Goal: Task Accomplishment & Management: Use online tool/utility

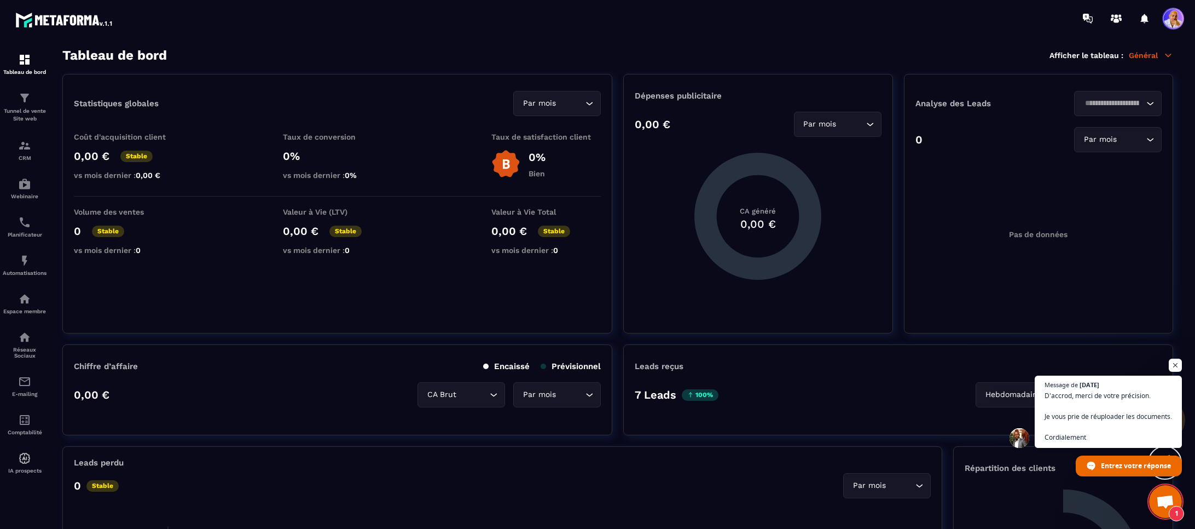
scroll to position [1676, 0]
click at [1158, 498] on span "Ouvrir le chat" at bounding box center [1165, 502] width 18 height 15
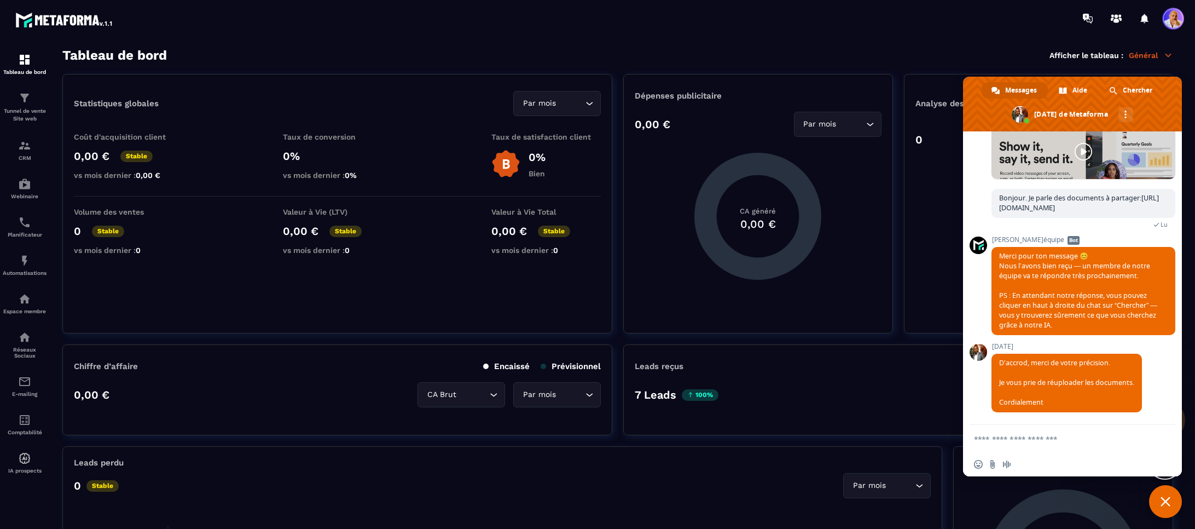
drag, startPoint x: 1165, startPoint y: 499, endPoint x: 1154, endPoint y: 496, distance: 10.9
click at [1164, 499] on span "Fermer le chat" at bounding box center [1165, 501] width 10 height 10
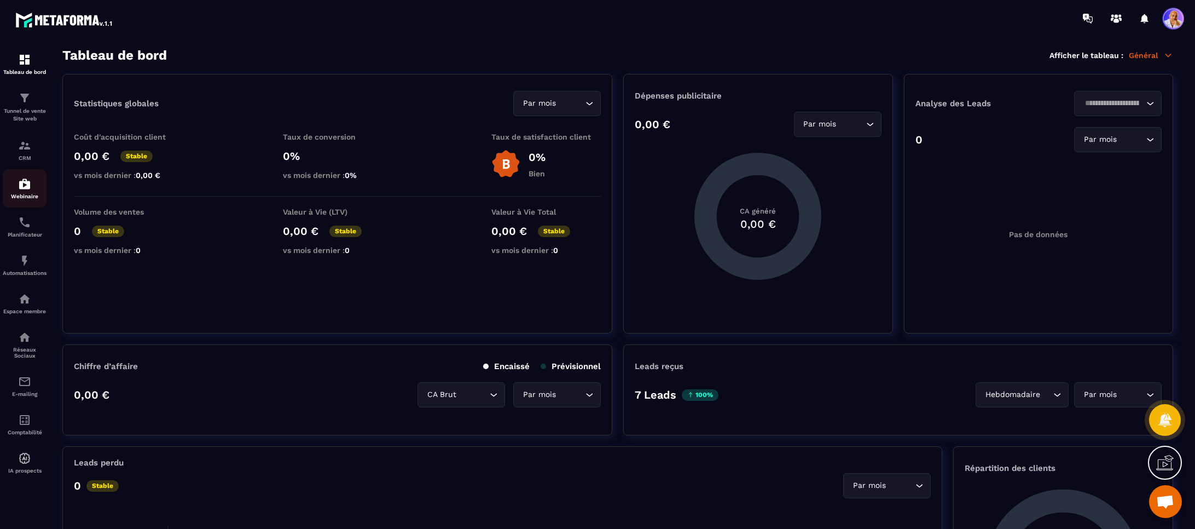
click at [26, 188] on img at bounding box center [24, 183] width 13 height 13
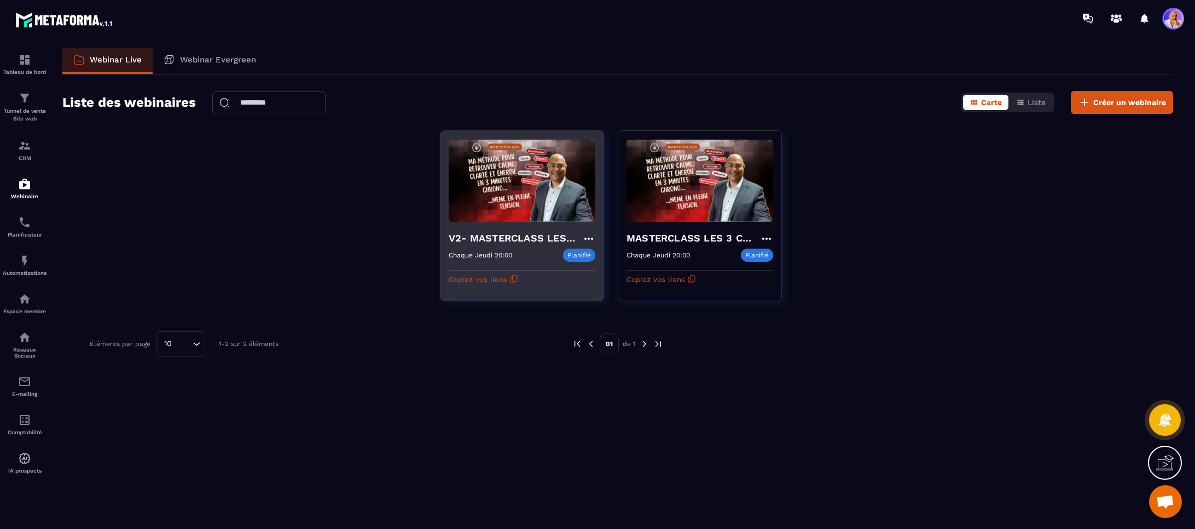
click at [509, 234] on h4 "V2- MASTERCLASS LES 3 CLES CONCRÊTES POUR SURVIVRE MENTALEMENT" at bounding box center [515, 237] width 133 height 15
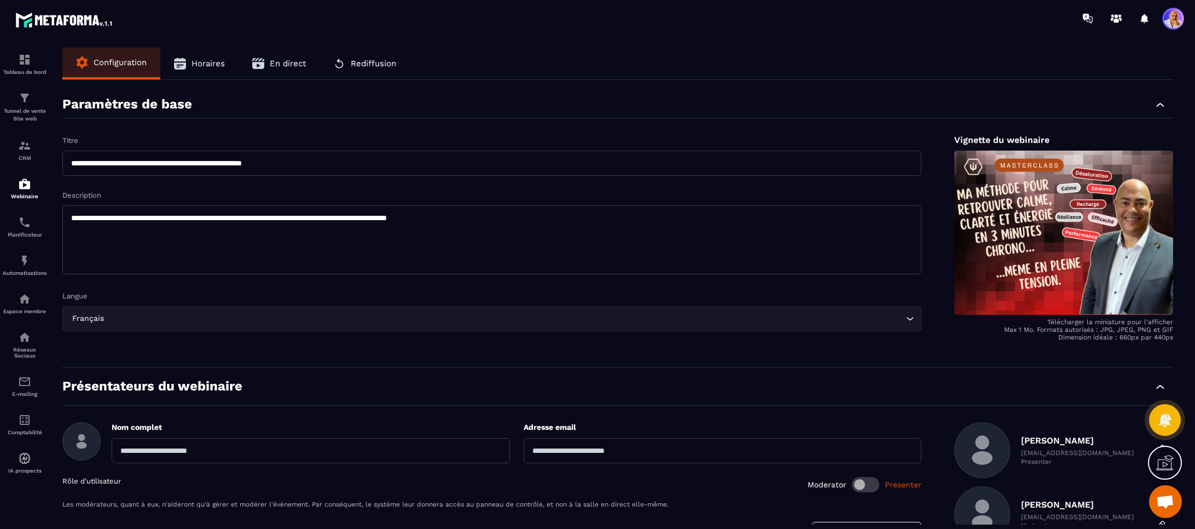
click at [275, 64] on span "En direct" at bounding box center [288, 64] width 36 height 10
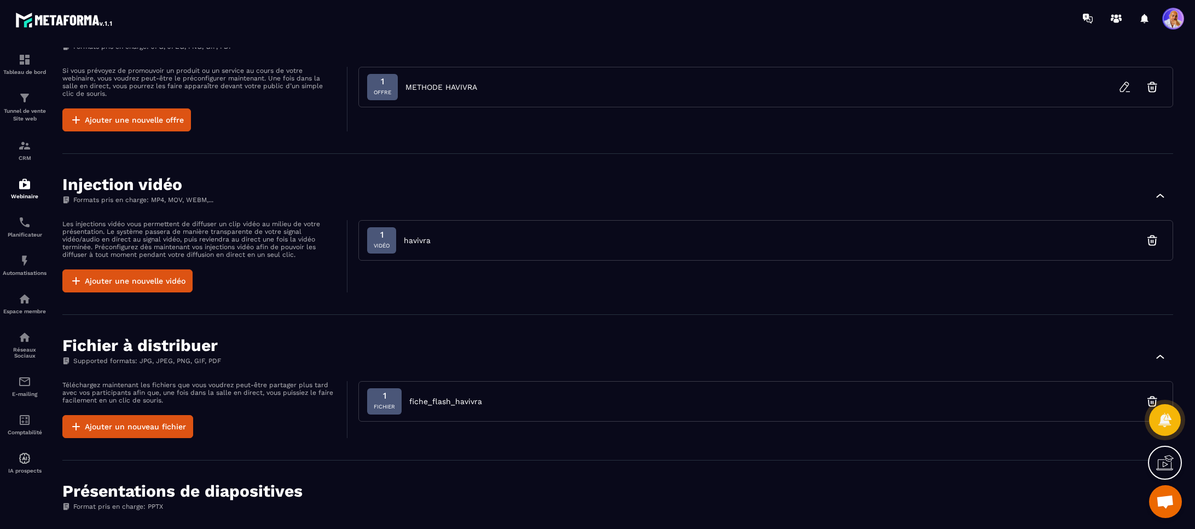
scroll to position [530, 0]
click at [667, 240] on div "1 Vidéo havivra" at bounding box center [765, 239] width 815 height 40
click at [387, 243] on span "Vidéo" at bounding box center [382, 245] width 16 height 11
click at [152, 280] on button "Ajouter une nouvelle vidéo" at bounding box center [127, 280] width 130 height 23
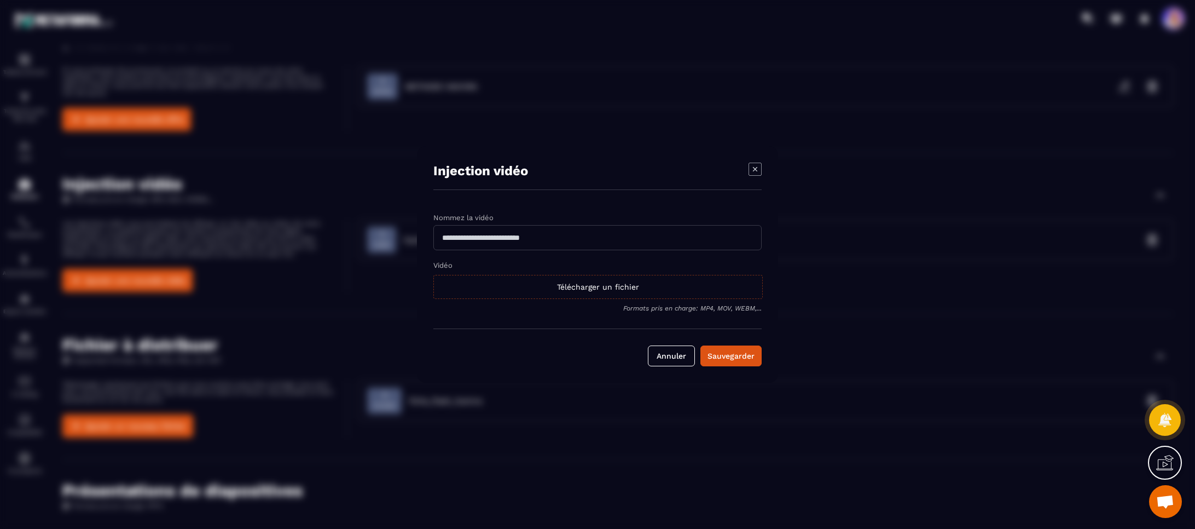
click at [608, 289] on div "Télécharger un fichier" at bounding box center [597, 287] width 329 height 24
click at [0, 0] on input "Vidéo Télécharger un fichier" at bounding box center [0, 0] width 0 height 0
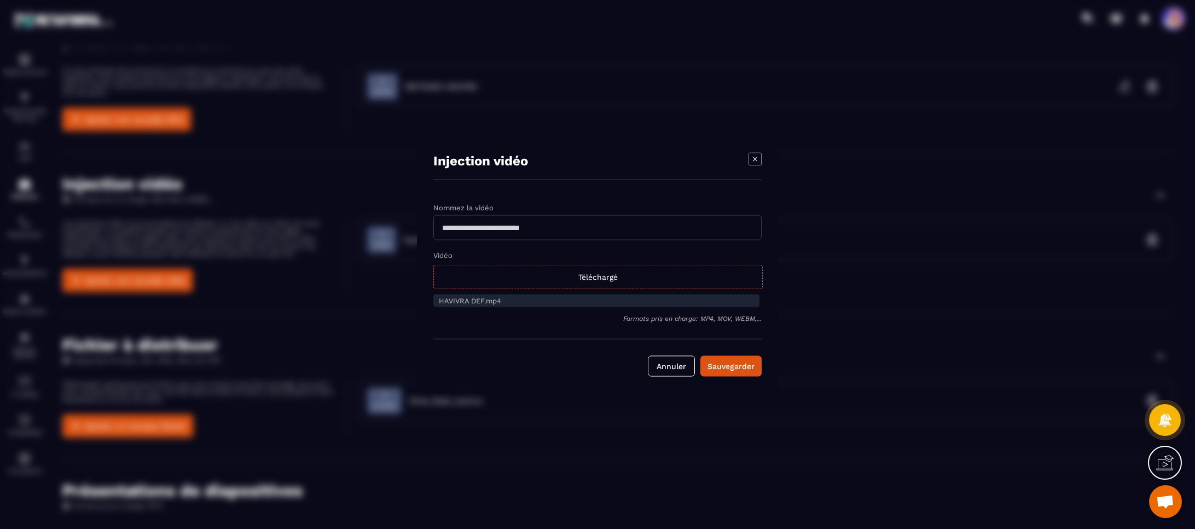
click at [454, 225] on input "Modal window" at bounding box center [597, 227] width 328 height 25
type input "**********"
click at [728, 364] on div "Sauvegarder" at bounding box center [730, 366] width 47 height 11
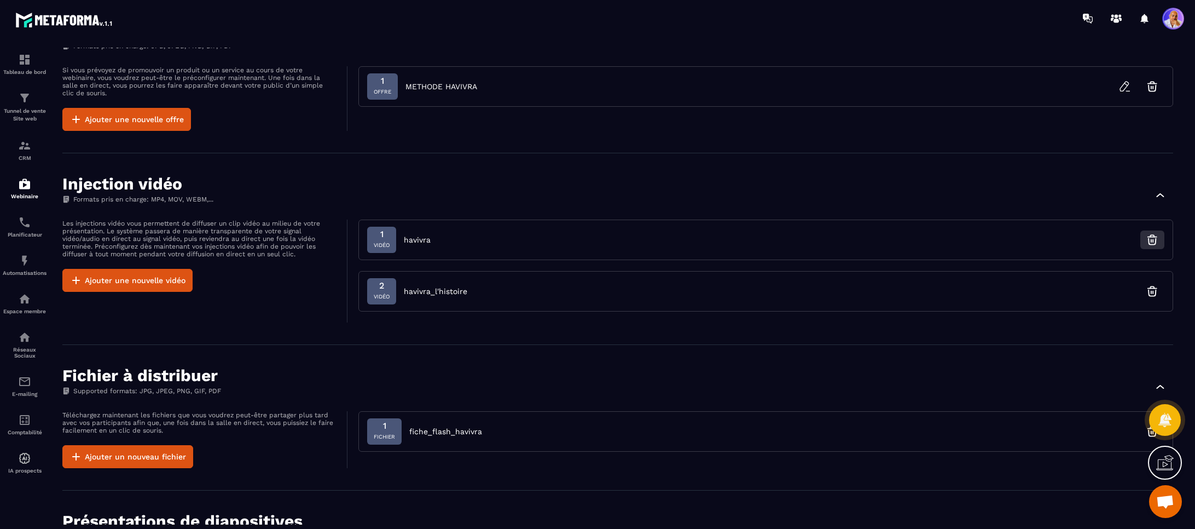
click at [1156, 240] on icon "button" at bounding box center [1152, 239] width 13 height 13
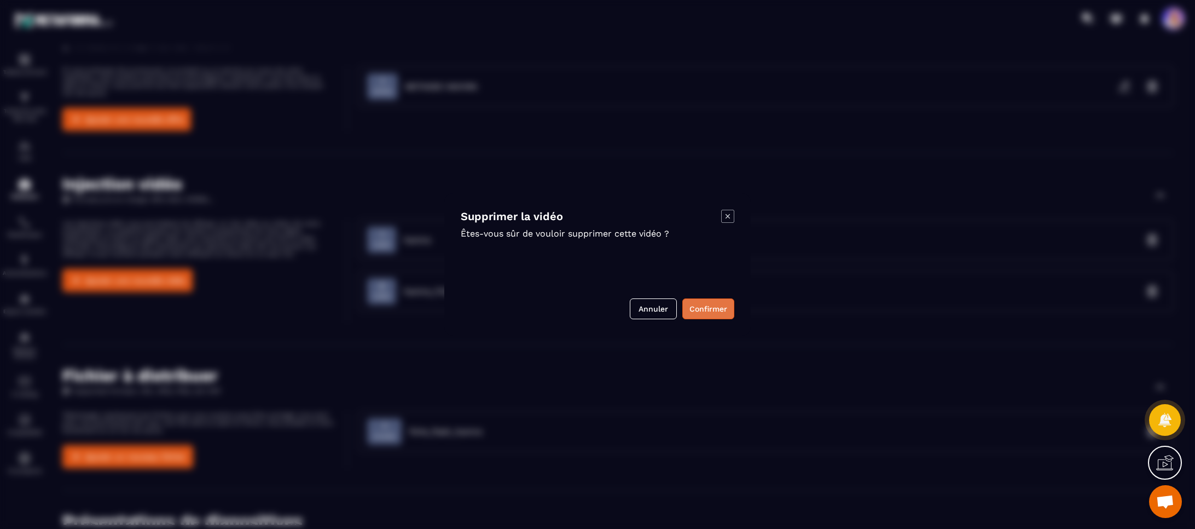
click at [713, 305] on button "Confirmer" at bounding box center [708, 308] width 52 height 21
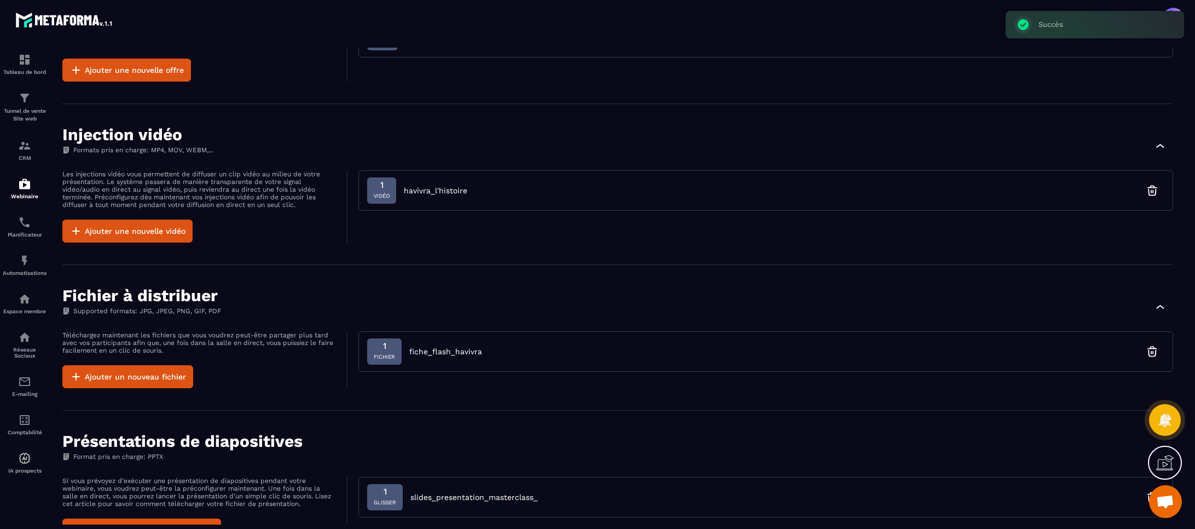
scroll to position [592, 0]
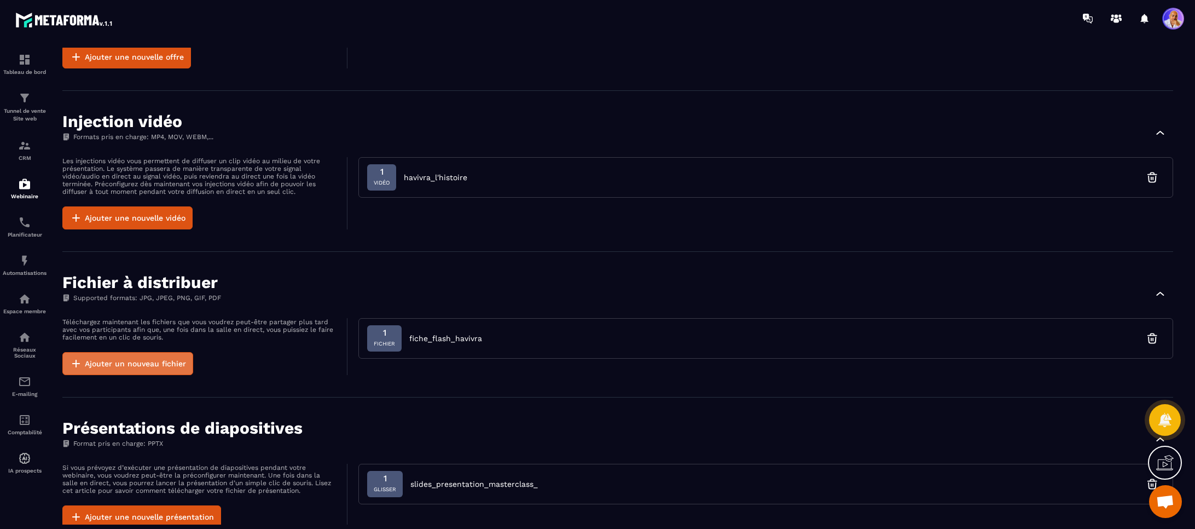
click at [165, 358] on button "Ajouter un nouveau fichier" at bounding box center [127, 363] width 131 height 23
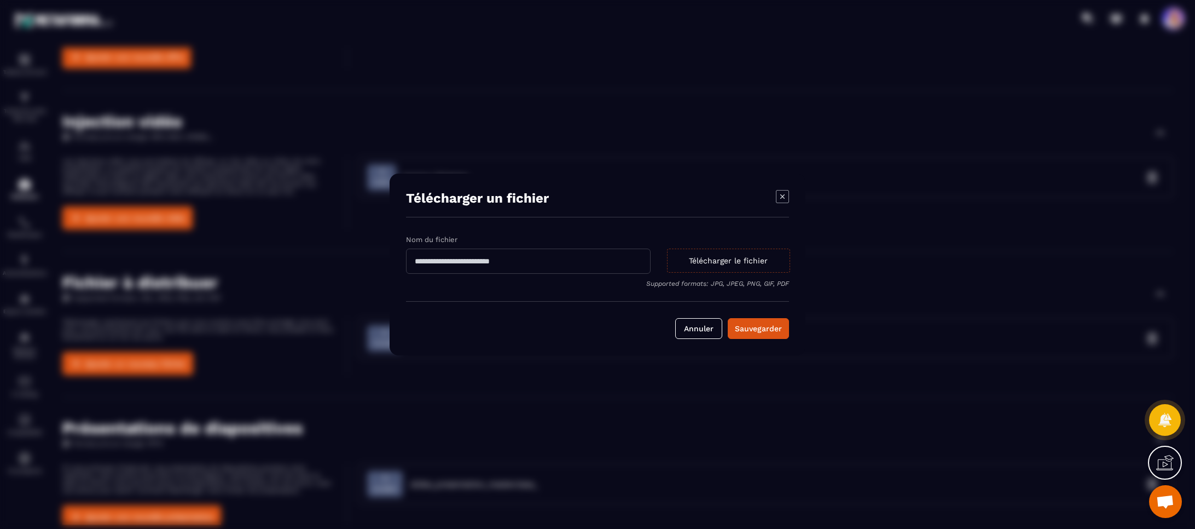
click at [738, 260] on div "Télécharger le fichier" at bounding box center [728, 260] width 123 height 24
click at [0, 0] on input "Télécharger le fichier Supported formats: JPG, JPEG, PNG, GIF, PDF" at bounding box center [0, 0] width 0 height 0
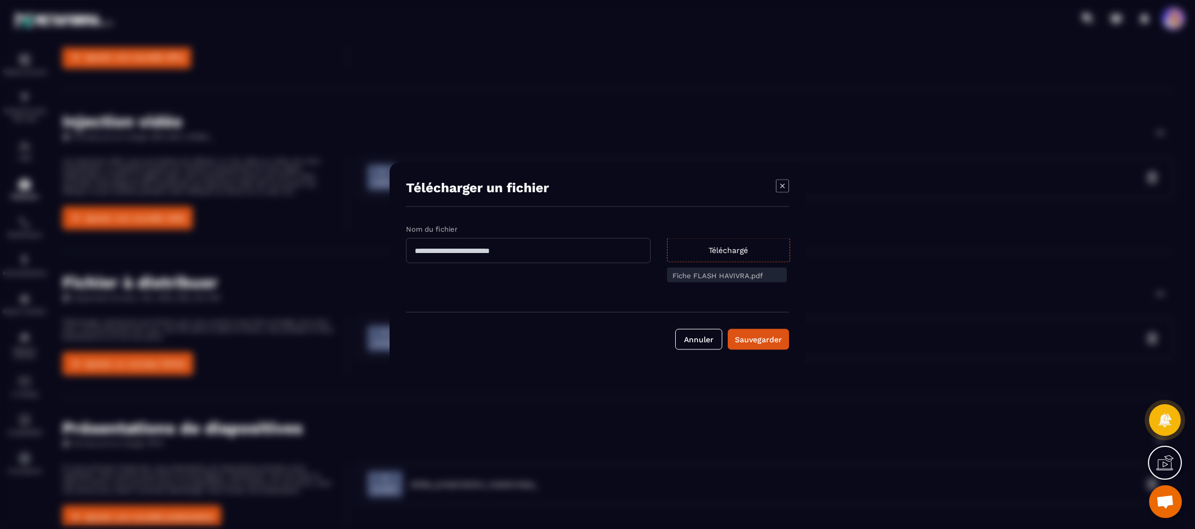
click at [449, 249] on input "Modal window" at bounding box center [528, 250] width 245 height 25
type input "**********"
click at [756, 341] on div "Sauvegarder" at bounding box center [758, 339] width 47 height 11
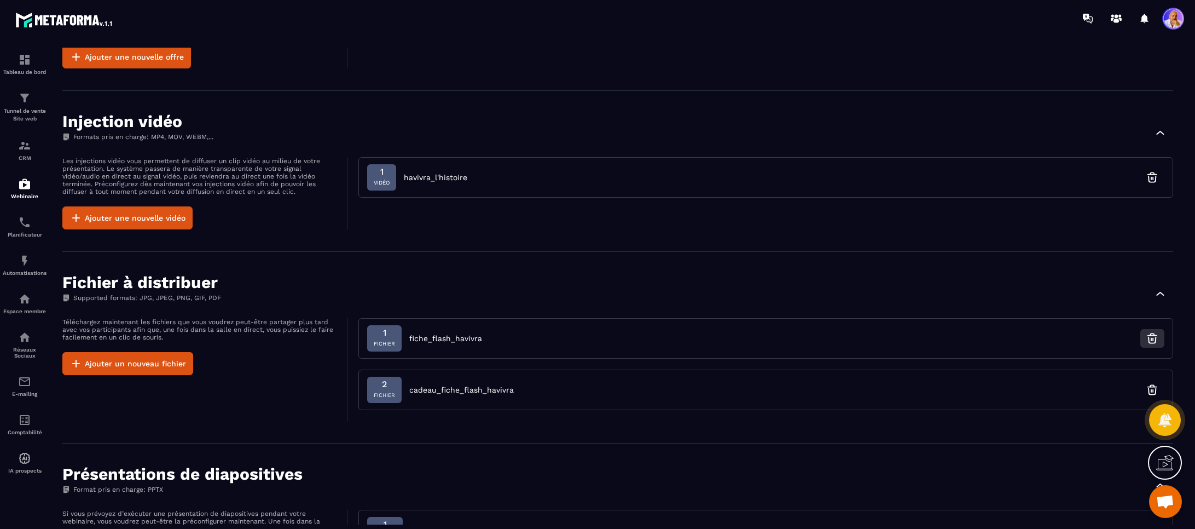
click at [1149, 340] on icon "button" at bounding box center [1152, 338] width 13 height 13
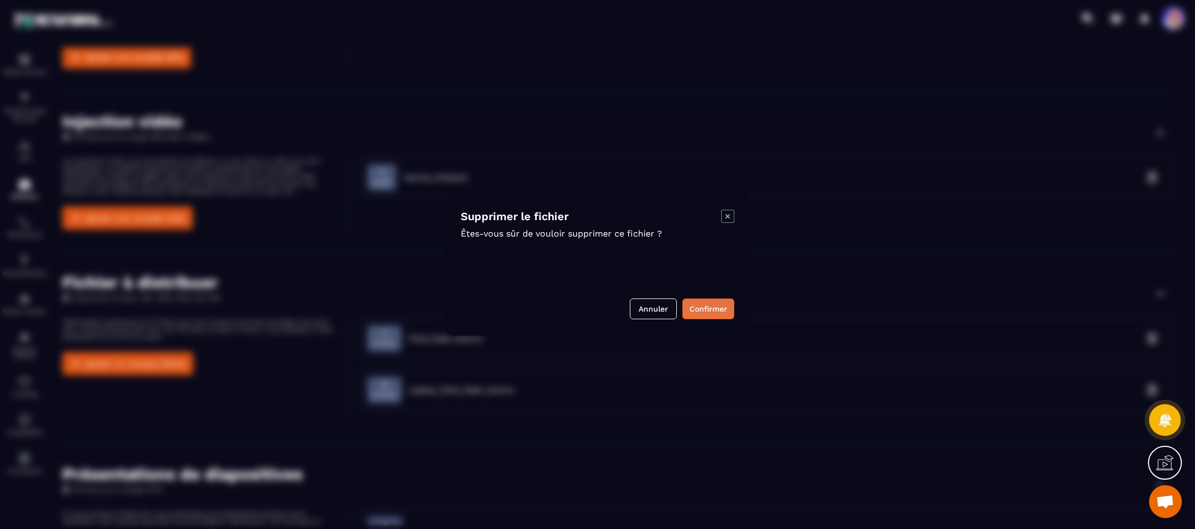
click at [712, 308] on button "Confirmer" at bounding box center [708, 308] width 52 height 21
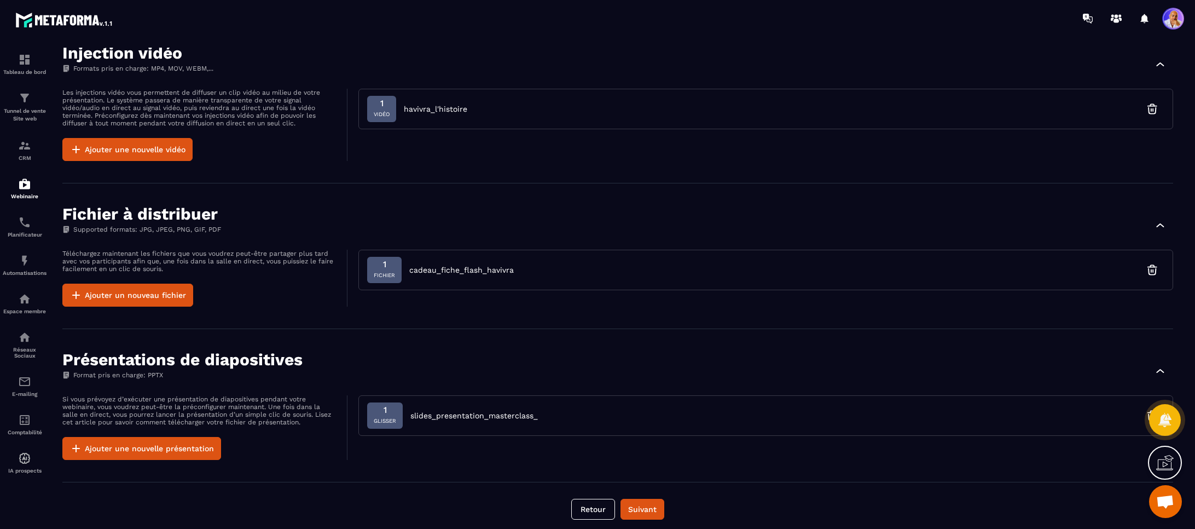
scroll to position [667, 0]
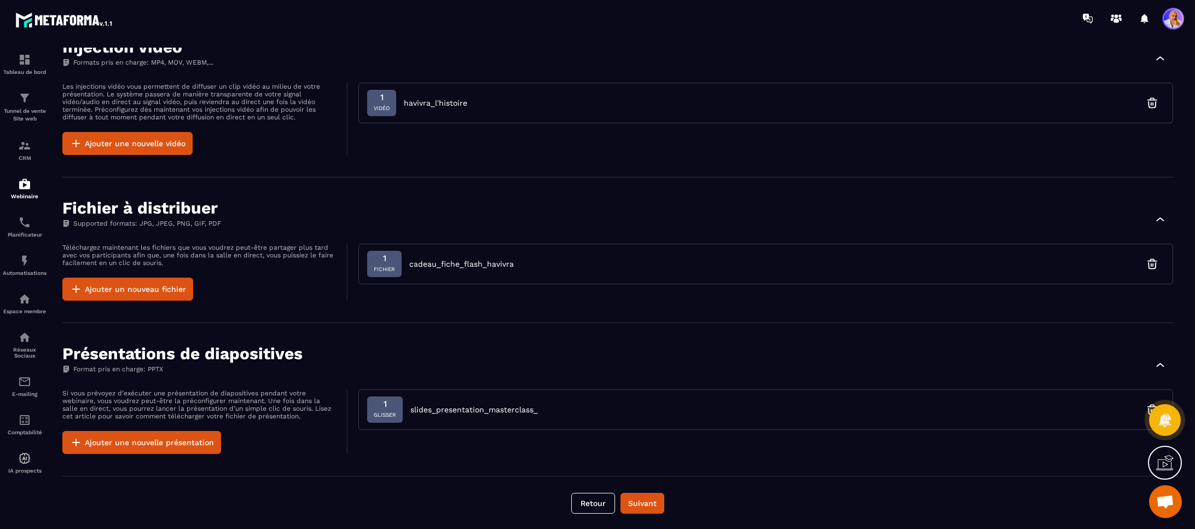
click at [1149, 407] on div at bounding box center [1165, 420] width 32 height 32
click at [1148, 407] on icon "button" at bounding box center [1152, 407] width 9 height 0
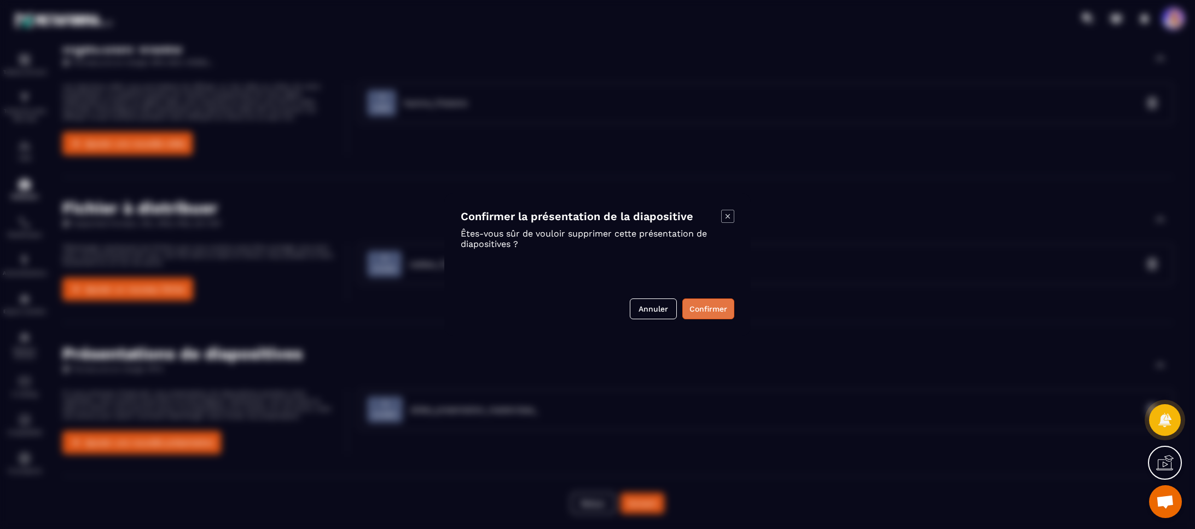
click at [707, 307] on button "Confirmer" at bounding box center [708, 308] width 52 height 21
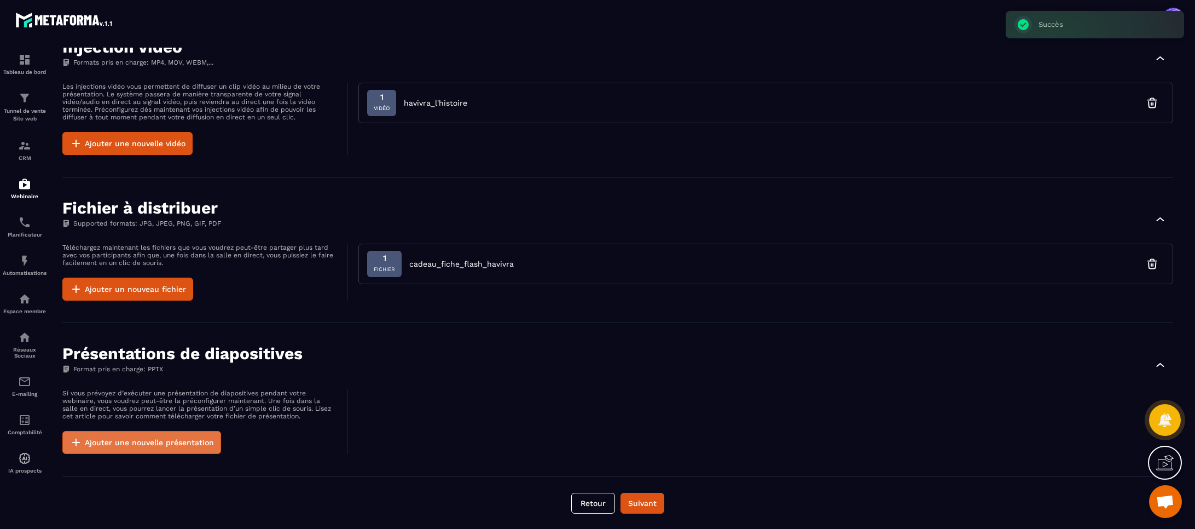
click at [158, 440] on button "Ajouter une nouvelle présentation" at bounding box center [141, 442] width 159 height 23
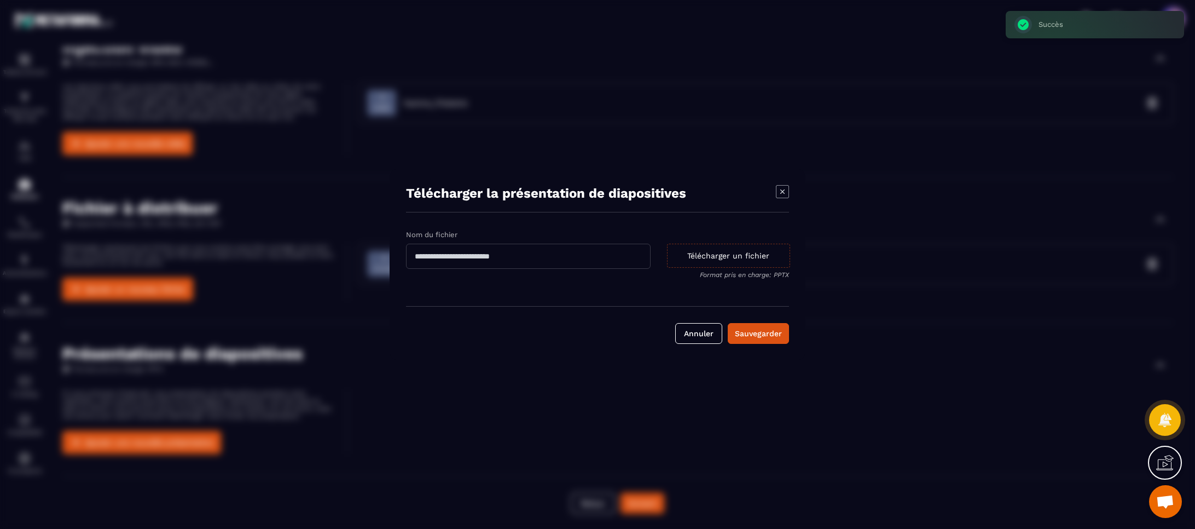
click at [698, 255] on div "Télécharger un fichier" at bounding box center [728, 255] width 123 height 24
click at [0, 0] on input "Télécharger un fichier Format pris en charge: PPTX" at bounding box center [0, 0] width 0 height 0
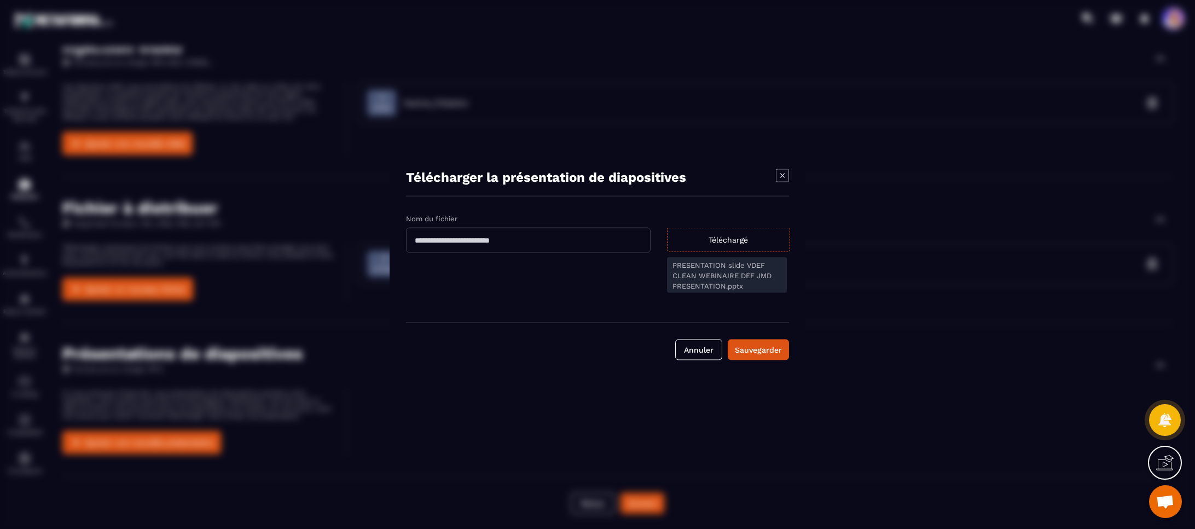
click at [506, 242] on input "Modal window" at bounding box center [528, 240] width 245 height 25
type input "*"
type input "**********"
click at [756, 348] on div "Sauvegarder" at bounding box center [758, 349] width 47 height 11
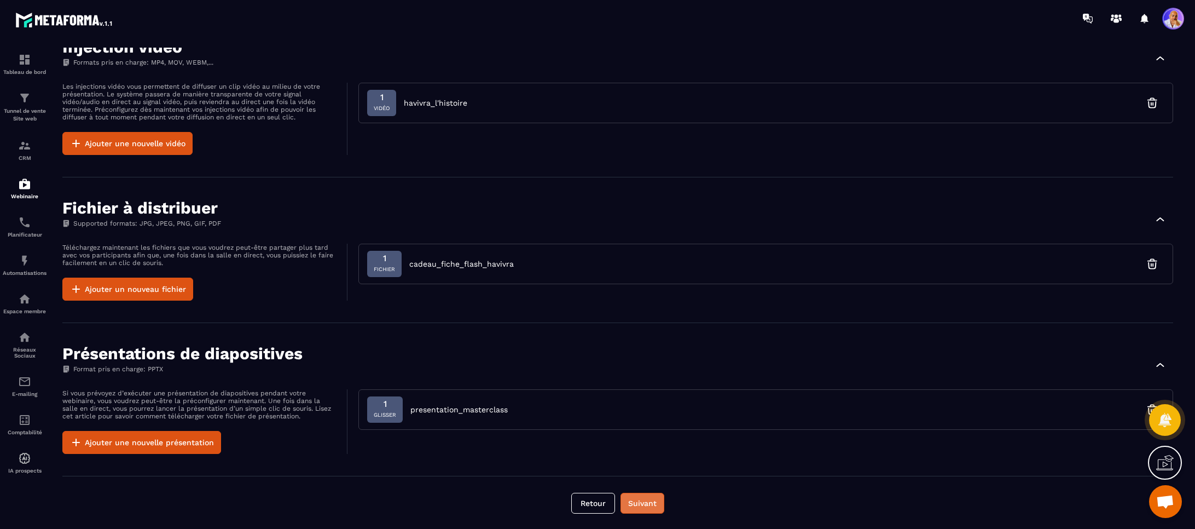
click at [632, 504] on button "Suivant" at bounding box center [642, 502] width 44 height 21
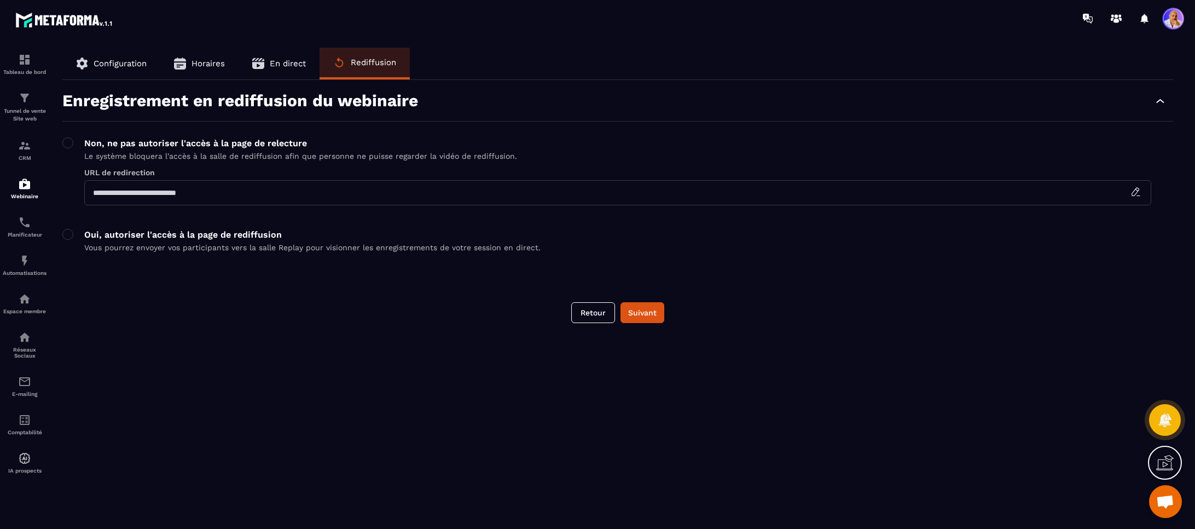
scroll to position [0, 0]
click at [642, 315] on button "Suivant" at bounding box center [642, 312] width 44 height 21
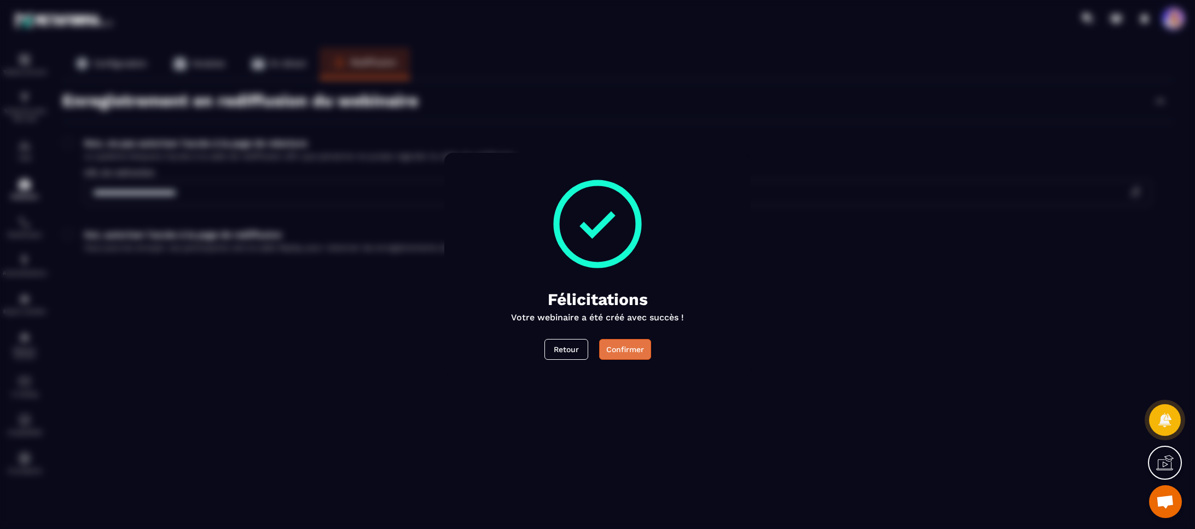
click at [636, 351] on div "Confirmer" at bounding box center [625, 349] width 38 height 11
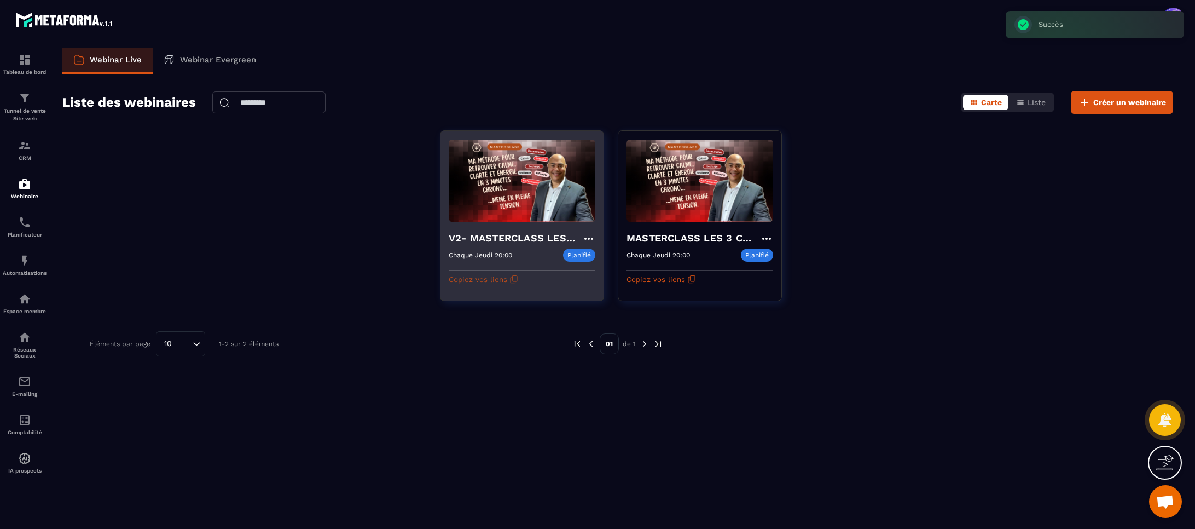
click at [502, 277] on button "Copiez vos liens" at bounding box center [483, 279] width 69 height 18
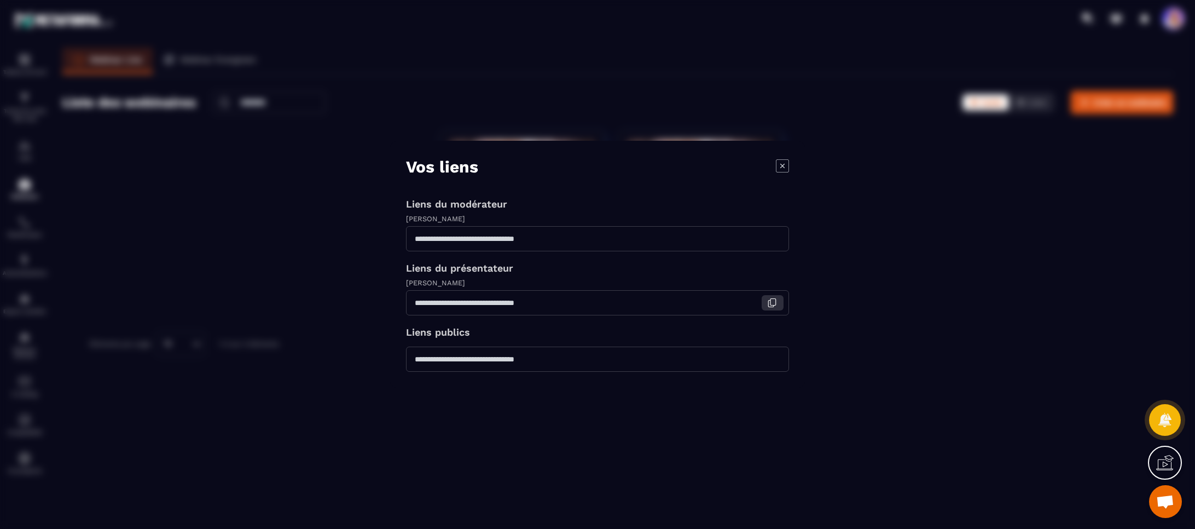
click at [771, 305] on icon "Modal window" at bounding box center [772, 303] width 10 height 10
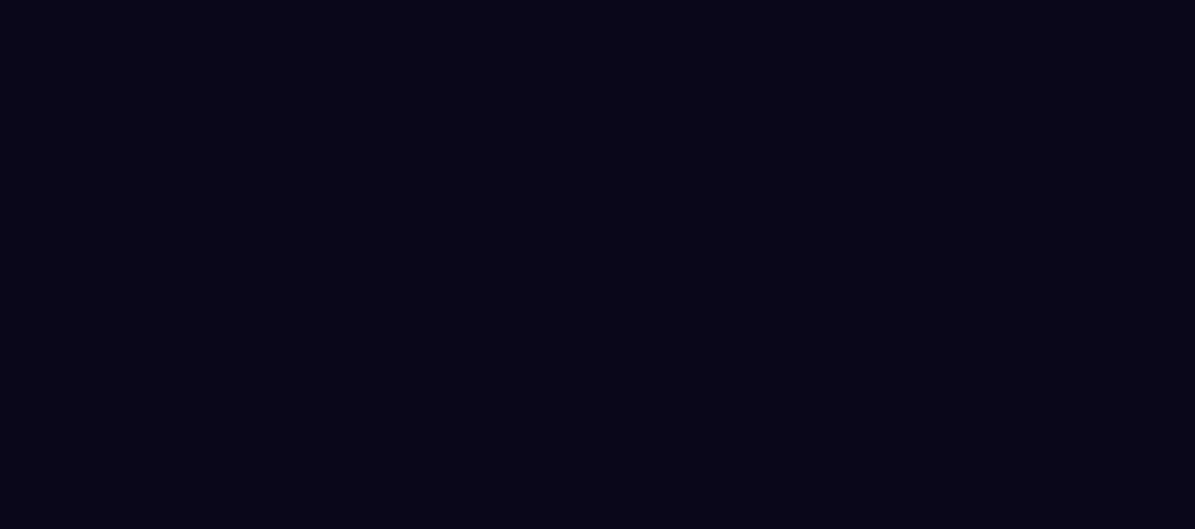
select select "******"
select select "*****"
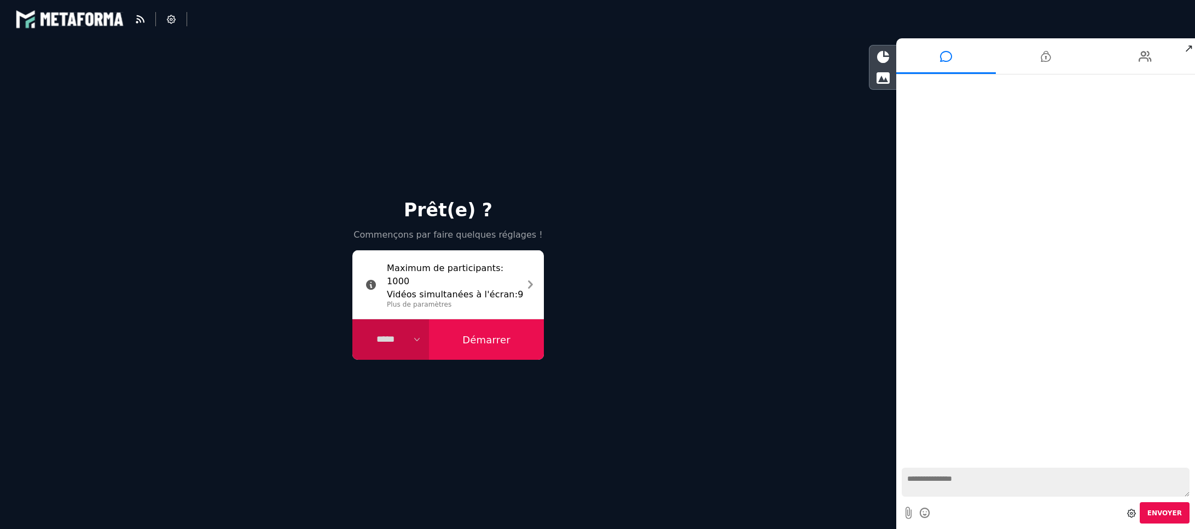
click at [488, 337] on button "Démarrer" at bounding box center [486, 339] width 115 height 40
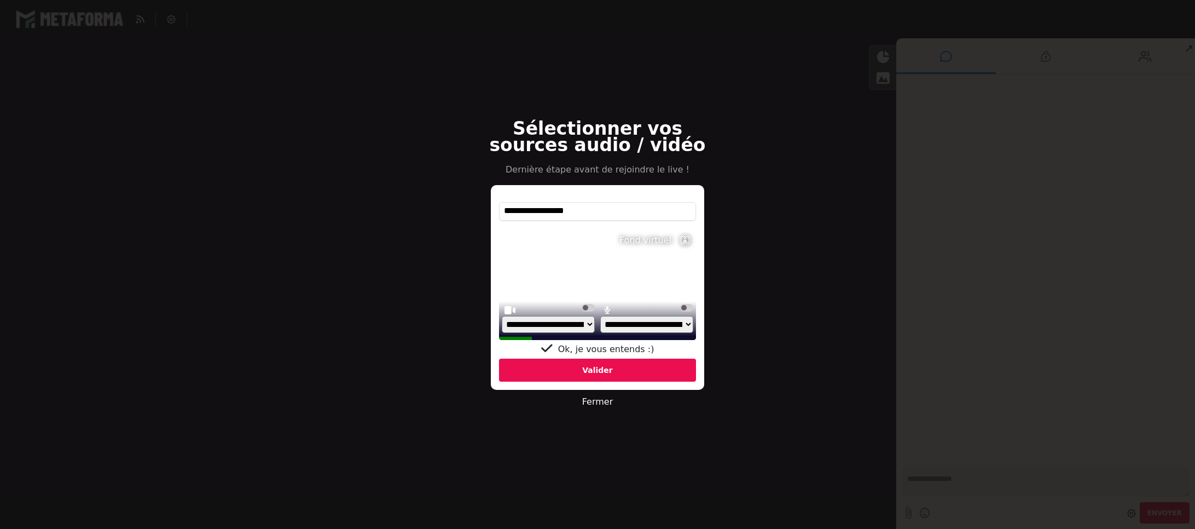
click at [687, 323] on select "**********" at bounding box center [646, 324] width 93 height 17
select select "**********"
click at [600, 328] on select "**********" at bounding box center [646, 324] width 93 height 17
click at [596, 369] on div "Valider" at bounding box center [597, 369] width 197 height 23
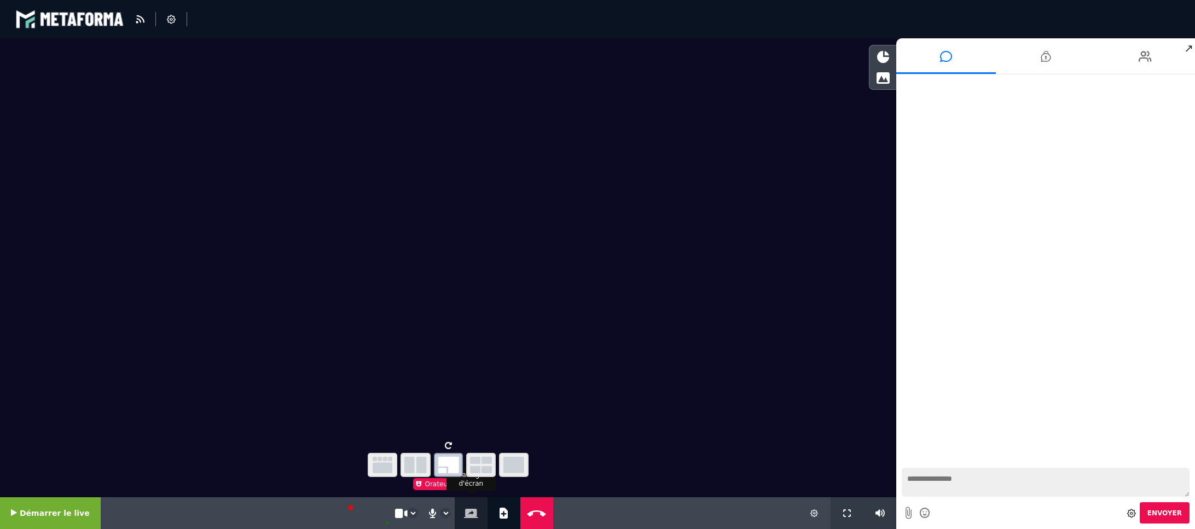
click at [465, 509] on icon at bounding box center [471, 512] width 14 height 9
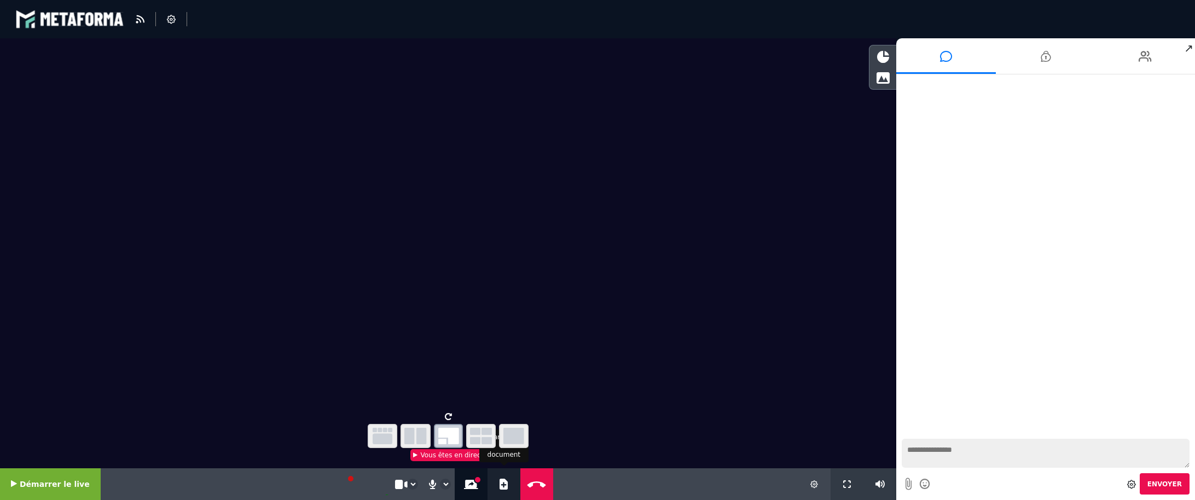
click at [497, 480] on button "Ajouter un document" at bounding box center [503, 484] width 13 height 32
select select "******"
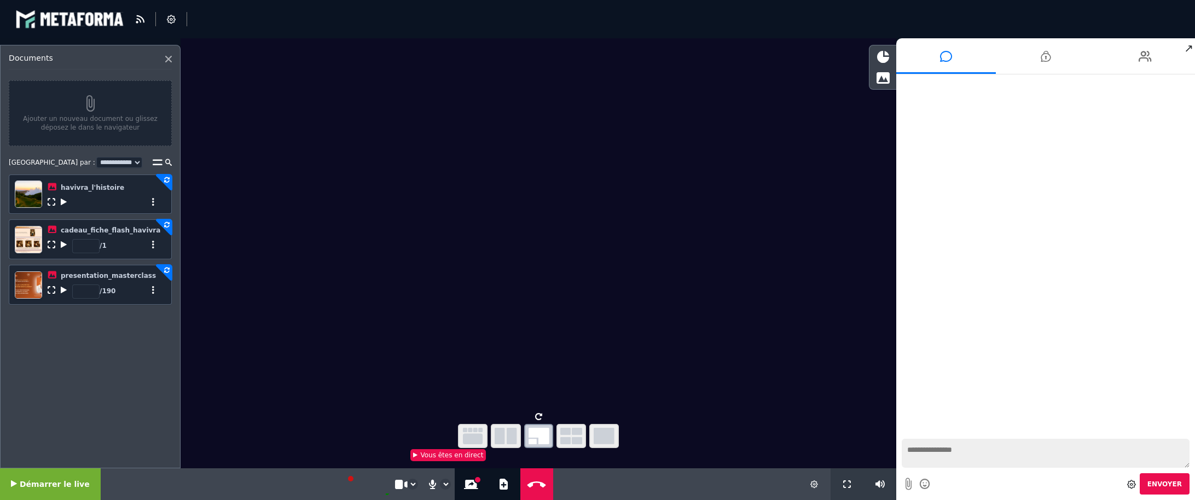
click at [884, 54] on icon at bounding box center [883, 57] width 12 height 12
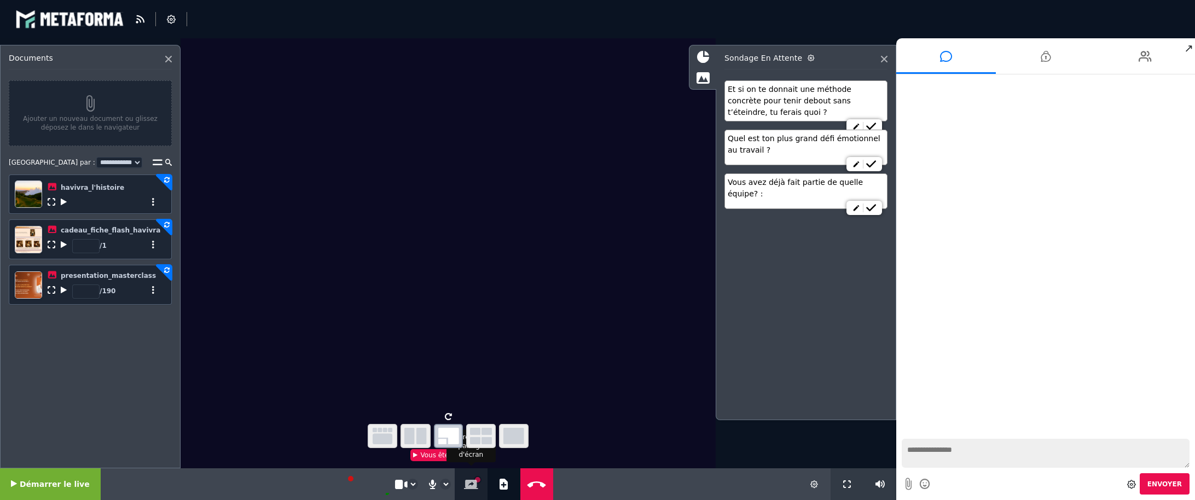
click at [463, 477] on button "Stopper le partage d'écran" at bounding box center [471, 484] width 19 height 32
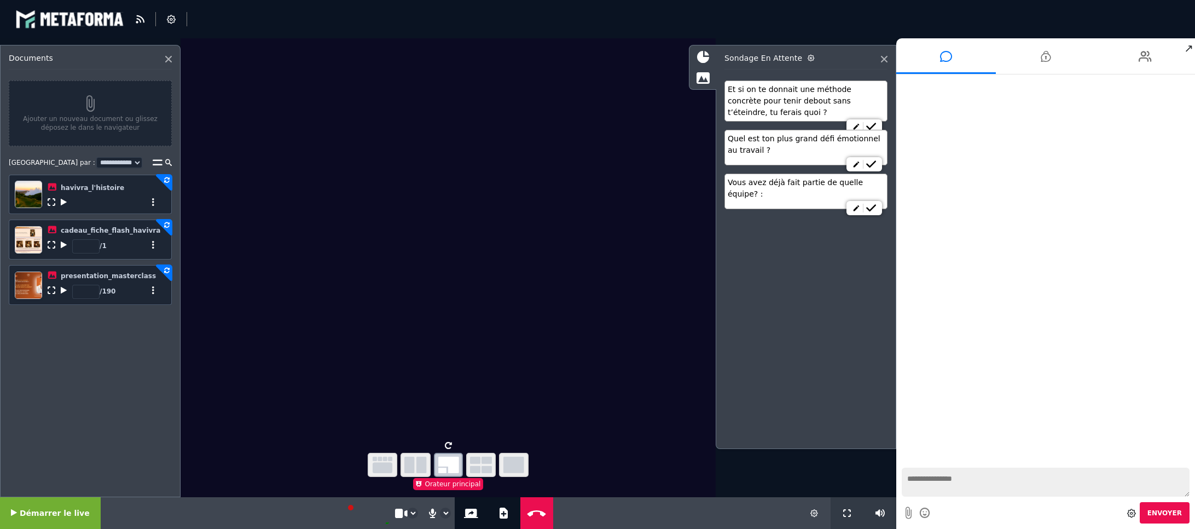
click at [63, 204] on icon at bounding box center [64, 202] width 6 height 8
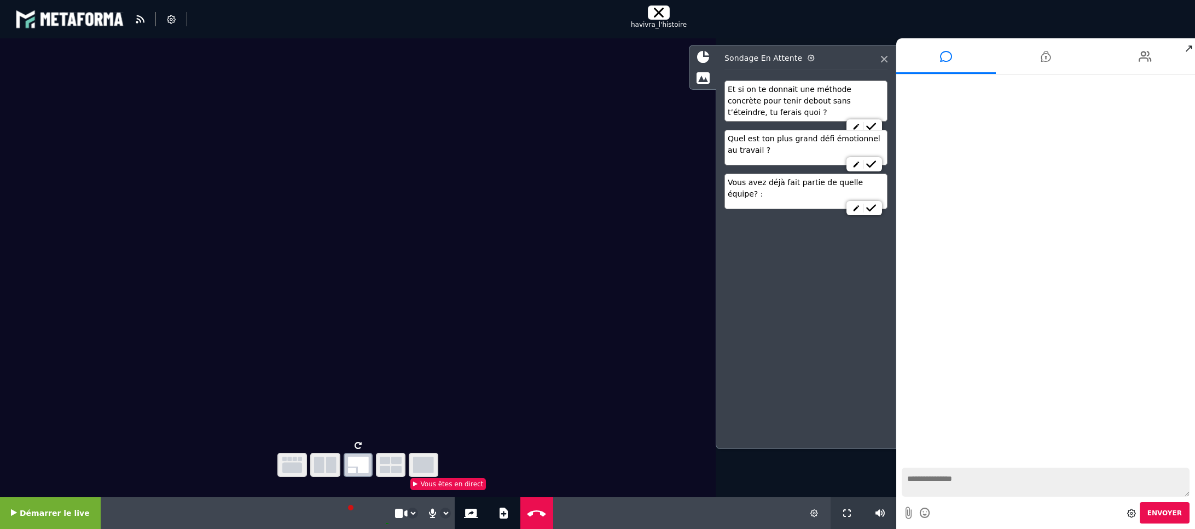
click at [429, 459] on icon "button" at bounding box center [423, 464] width 21 height 16
click at [464, 509] on icon at bounding box center [471, 512] width 14 height 9
click at [294, 463] on icon "button" at bounding box center [292, 464] width 20 height 16
click at [429, 466] on icon "button" at bounding box center [423, 464] width 21 height 16
click at [391, 465] on icon "button" at bounding box center [391, 464] width 22 height 16
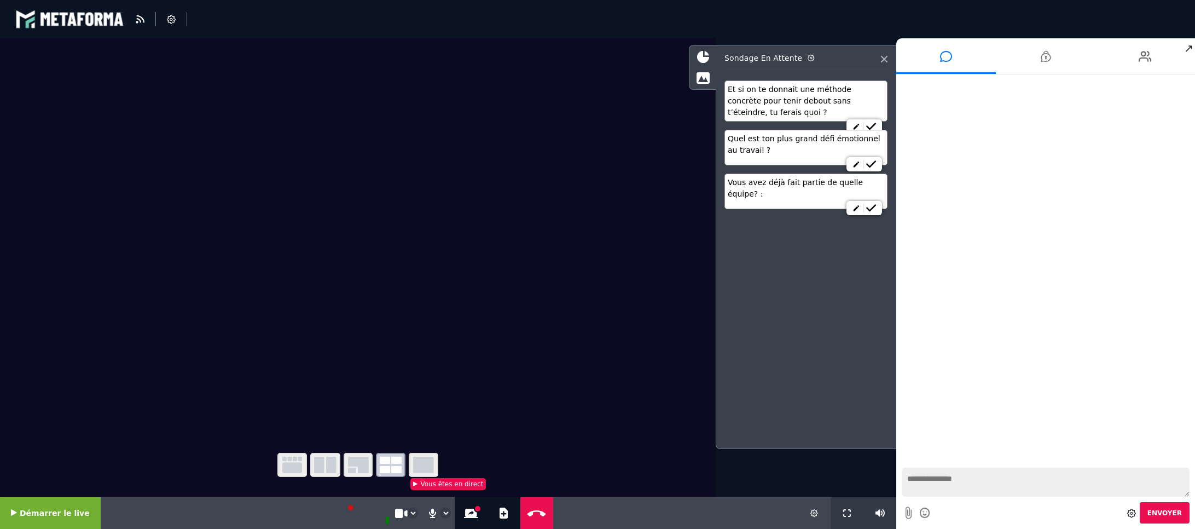
click at [422, 468] on icon "button" at bounding box center [423, 464] width 21 height 16
click at [526, 513] on icon at bounding box center [537, 513] width 24 height 8
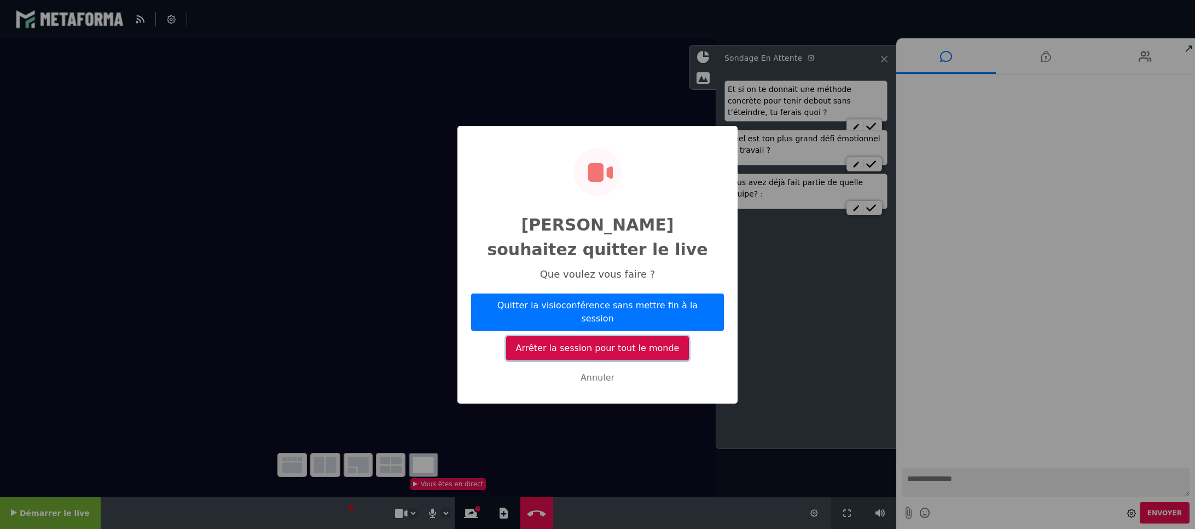
click at [567, 336] on button "Arrêter la session pour tout le monde" at bounding box center [597, 348] width 183 height 24
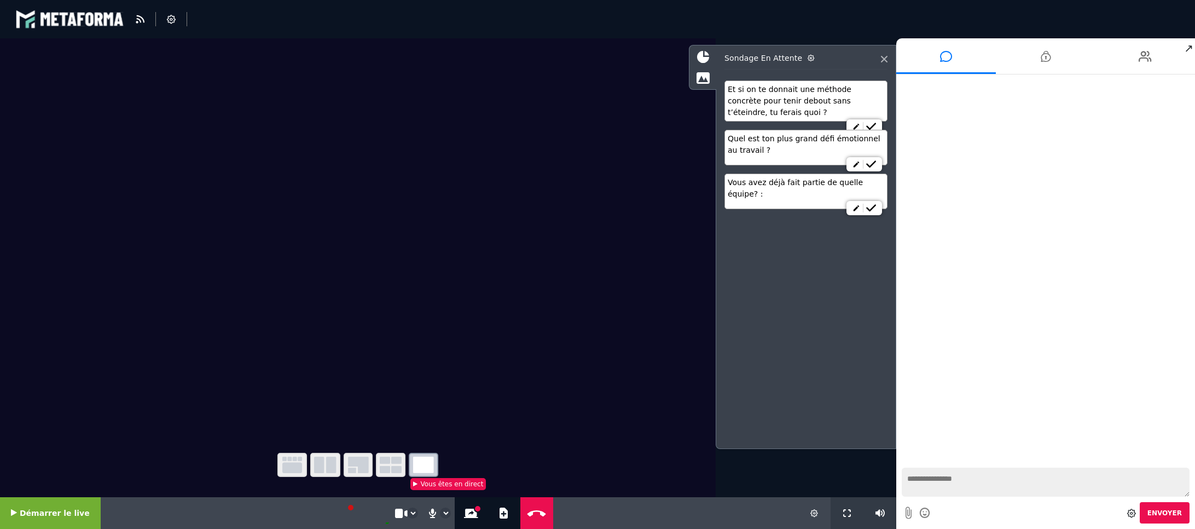
select select "*****"
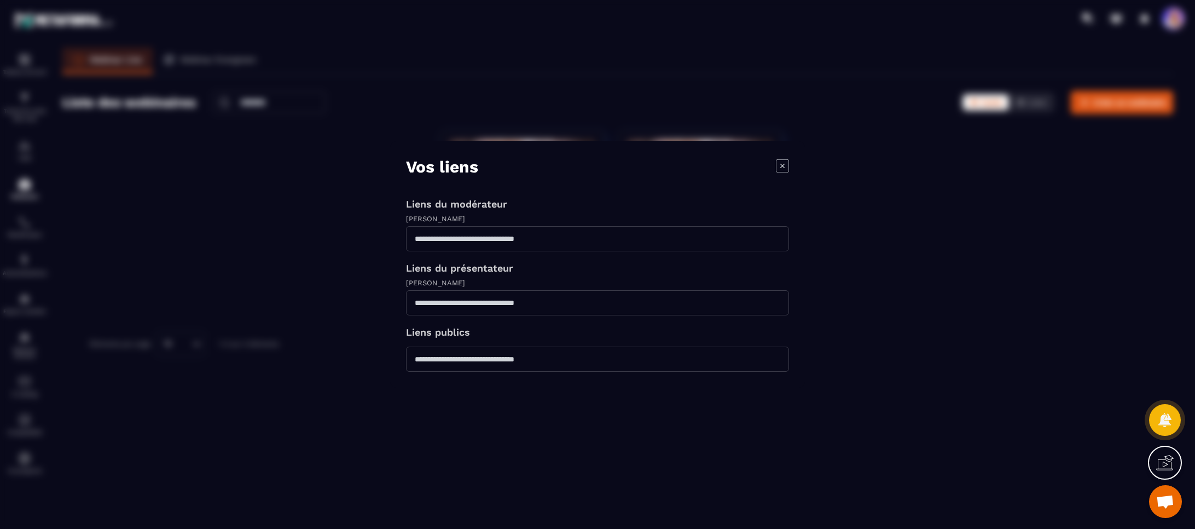
scroll to position [1676, 0]
drag, startPoint x: 784, startPoint y: 166, endPoint x: 755, endPoint y: 167, distance: 29.0
click at [781, 166] on icon "Modal window" at bounding box center [782, 165] width 13 height 13
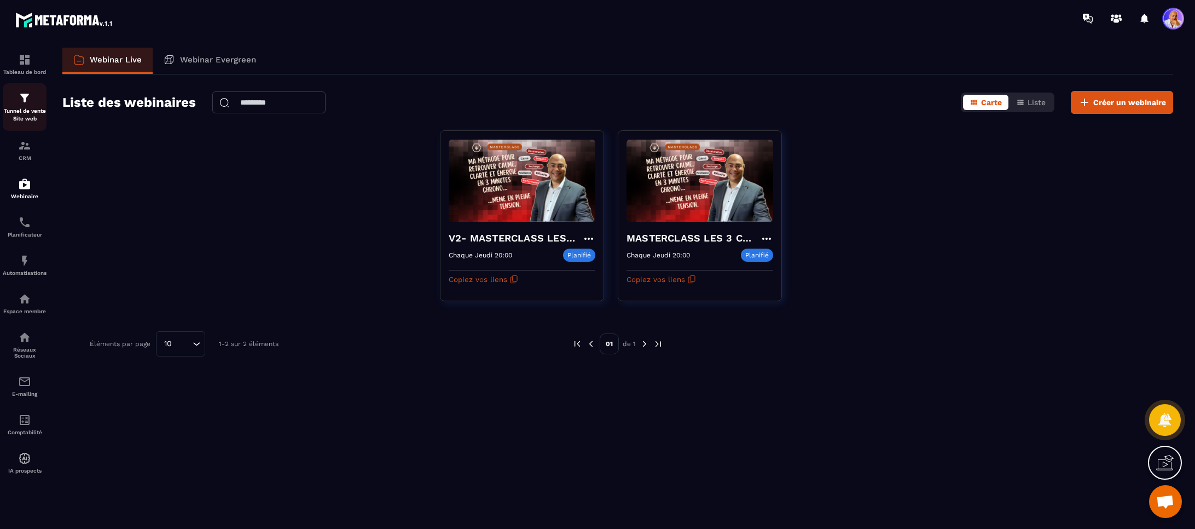
click at [25, 102] on img at bounding box center [24, 97] width 13 height 13
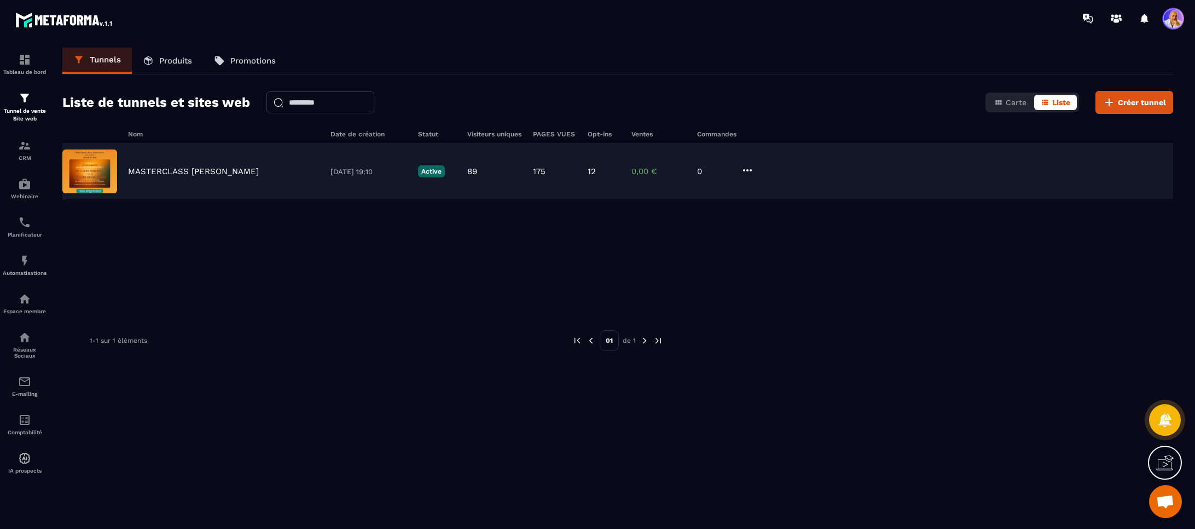
click at [159, 170] on p "MASTERCLASS JM DUPONT" at bounding box center [193, 171] width 131 height 10
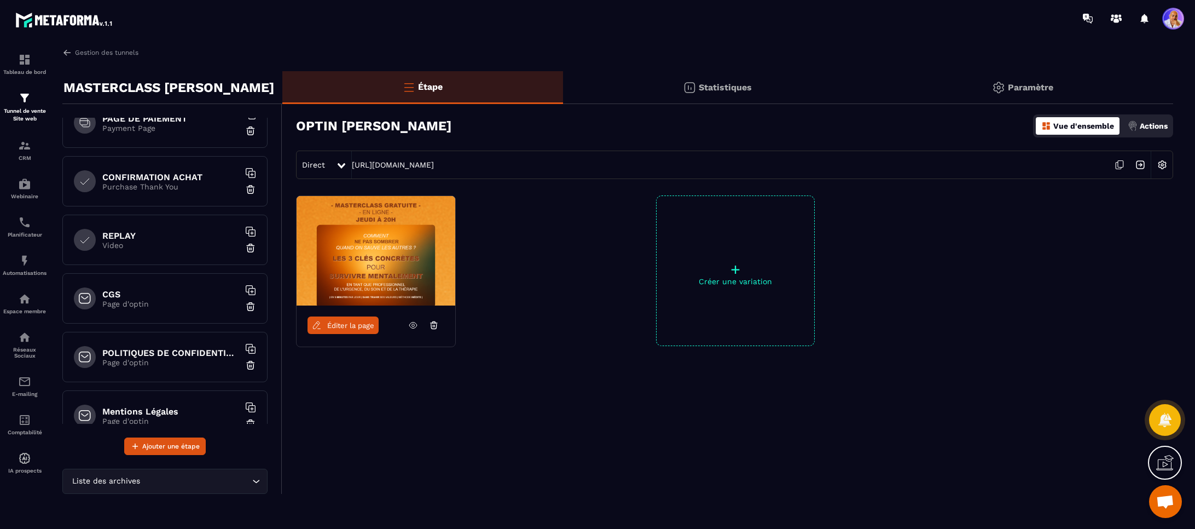
scroll to position [437, 0]
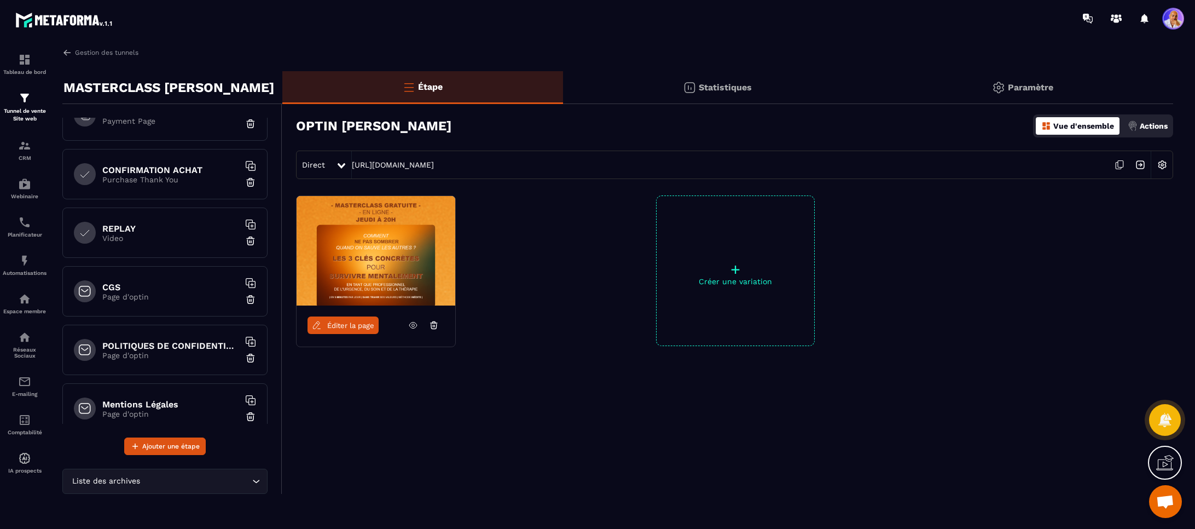
click at [172, 295] on p "Page d'optin" at bounding box center [170, 296] width 137 height 9
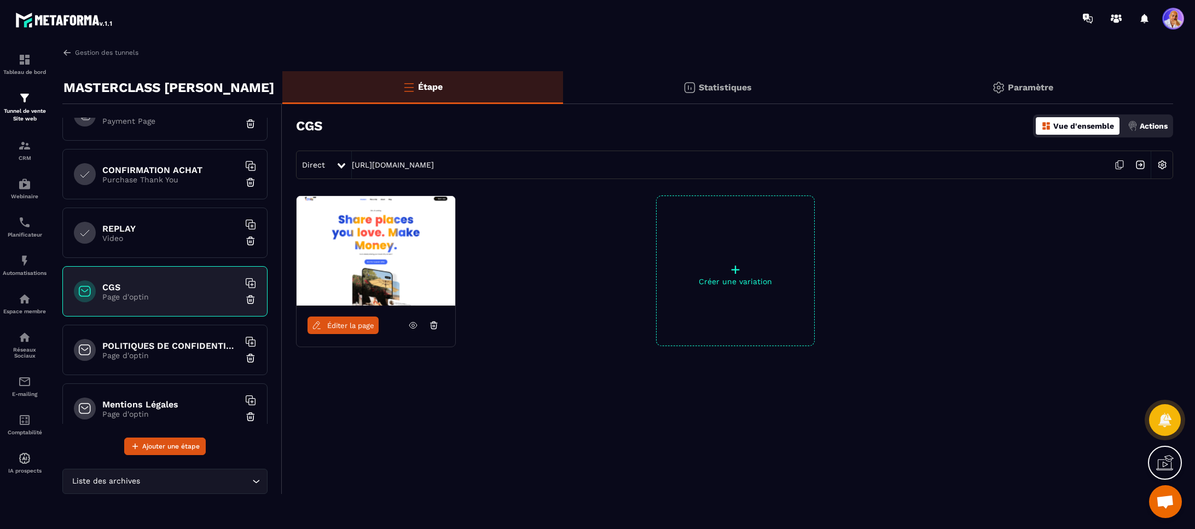
click at [344, 318] on link "Éditer la page" at bounding box center [342, 325] width 71 height 18
